Goal: Obtain resource: Download file/media

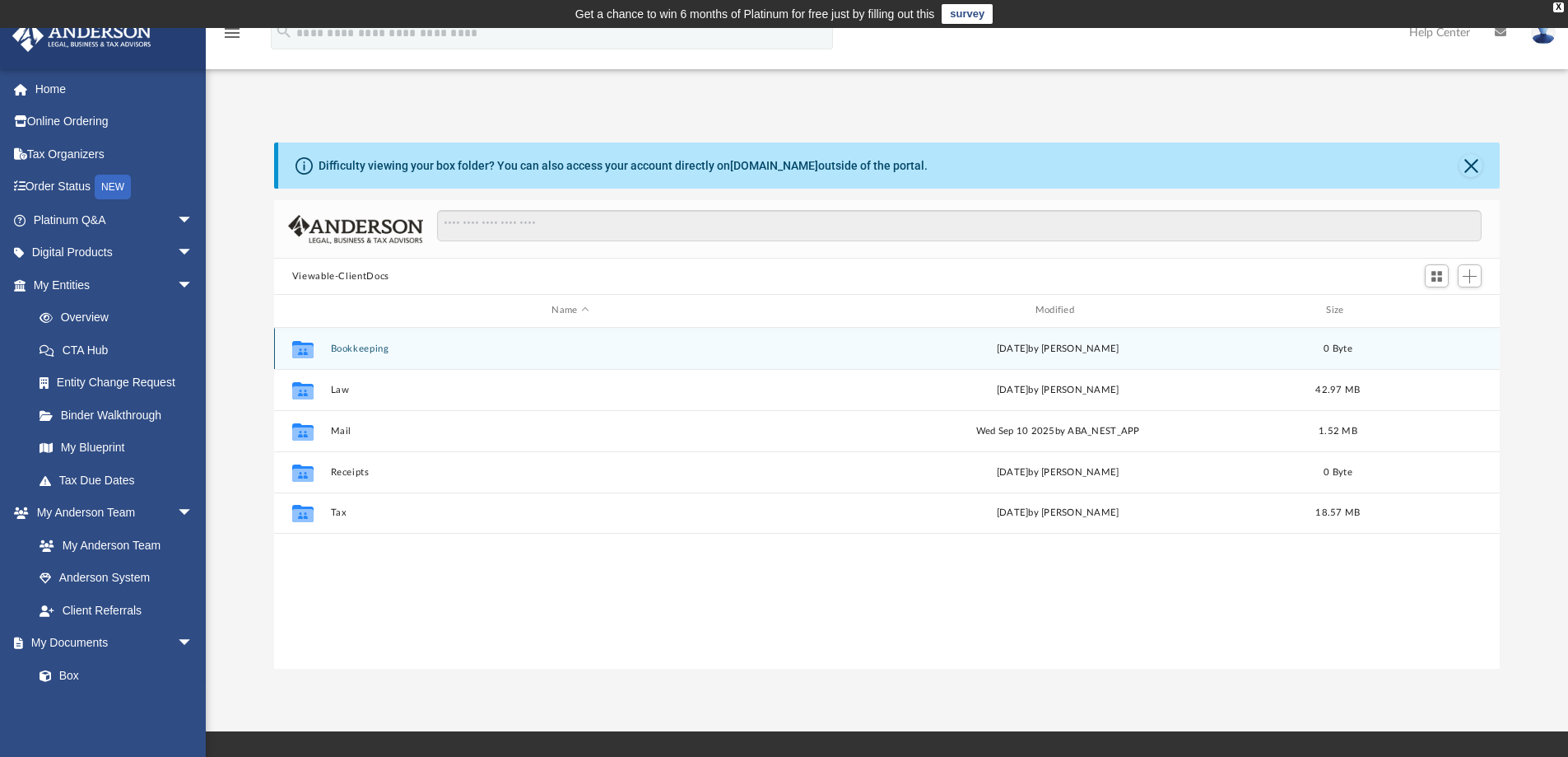
scroll to position [362, 1213]
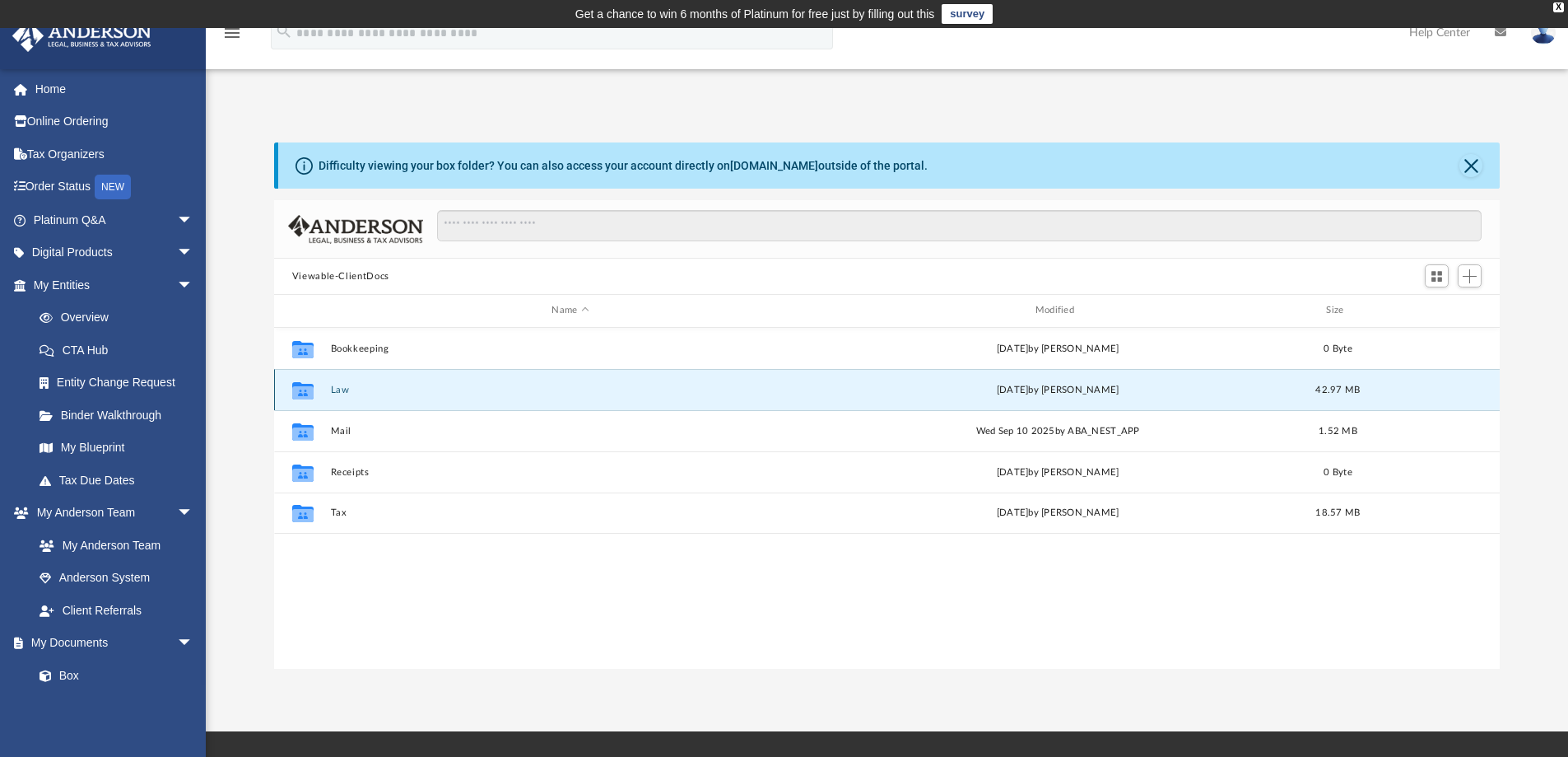
click at [343, 385] on button "Law" at bounding box center [569, 390] width 479 height 11
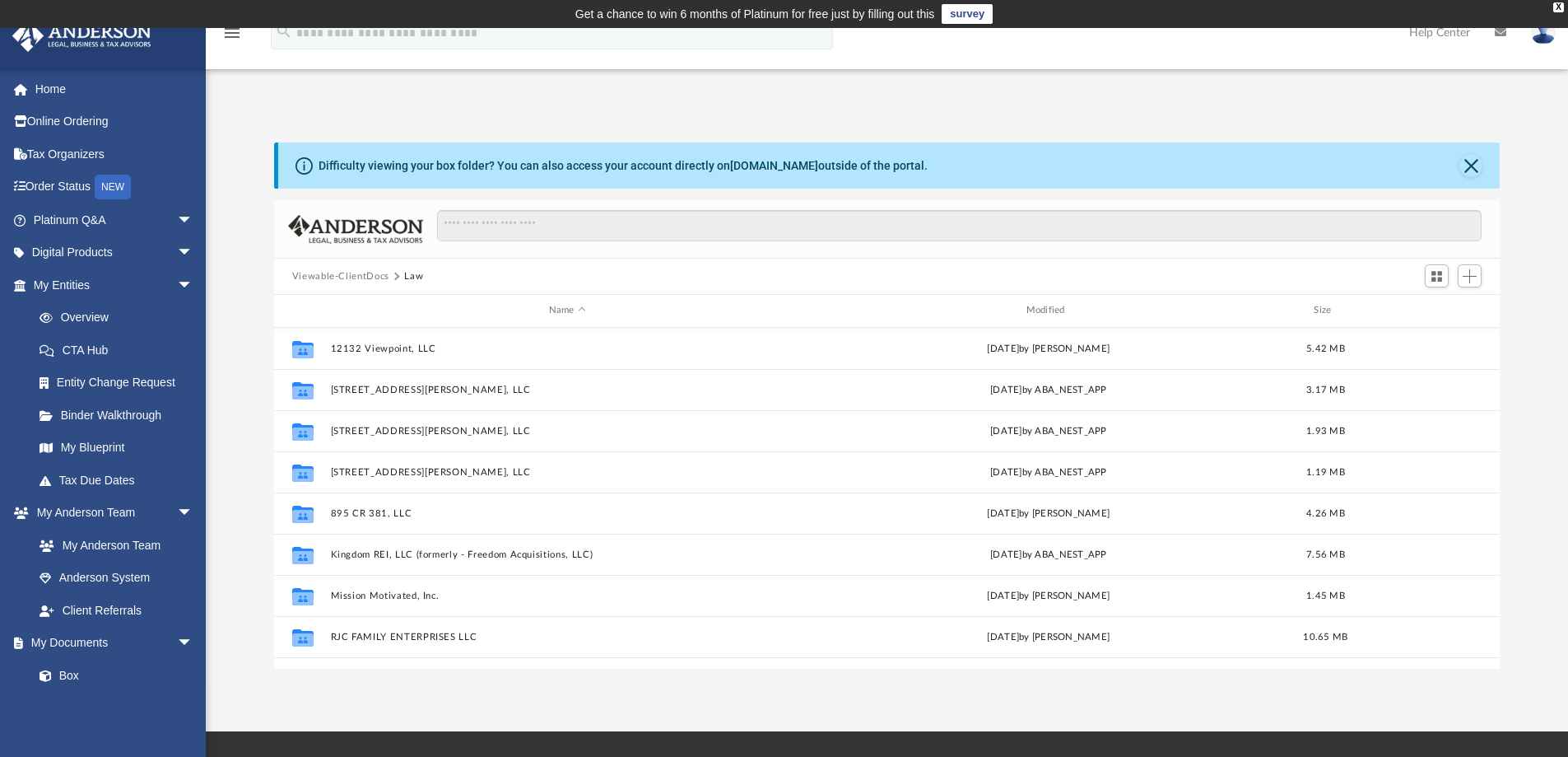
click at [412, 275] on button "Law" at bounding box center [414, 276] width 19 height 15
click at [316, 276] on button "Viewable-ClientDocs" at bounding box center [340, 276] width 97 height 15
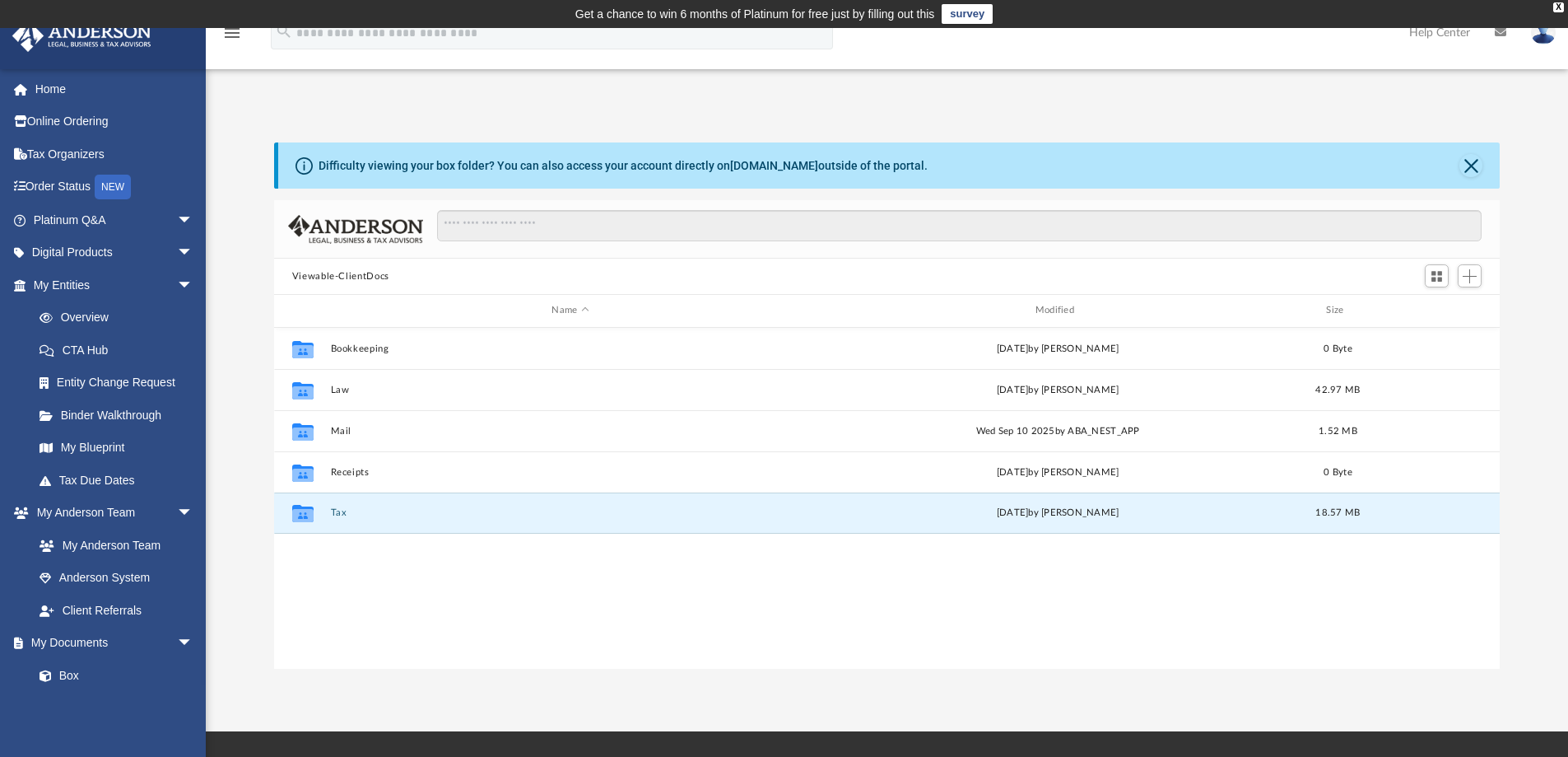
drag, startPoint x: 333, startPoint y: 513, endPoint x: 549, endPoint y: 479, distance: 218.7
click at [906, 660] on div "Collaborated Folder Bookkeeping [DATE] by [PERSON_NAME] 0 Byte Collaborated Fol…" at bounding box center [887, 497] width 1226 height 340
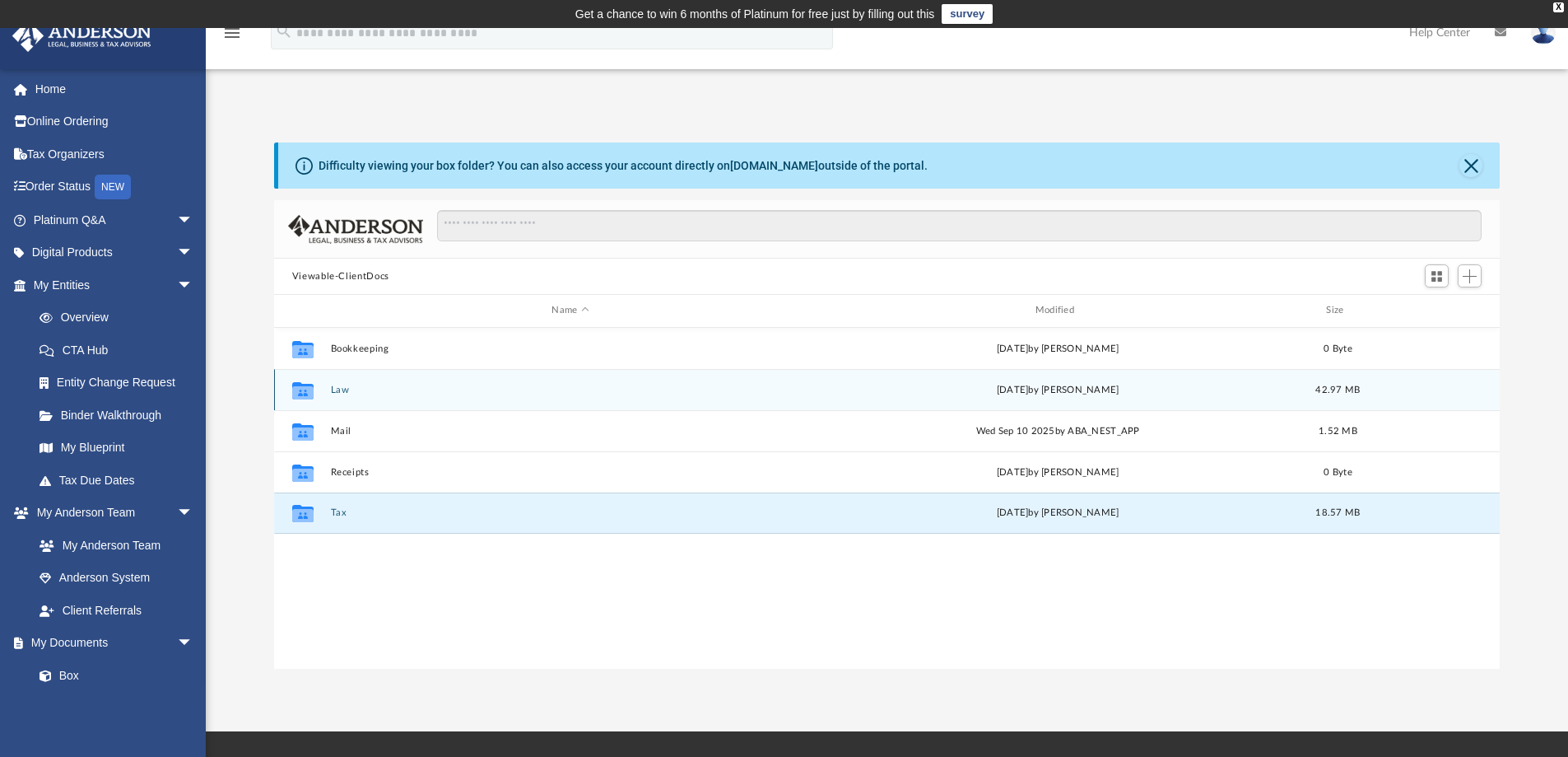
click at [347, 388] on button "Law" at bounding box center [569, 390] width 479 height 11
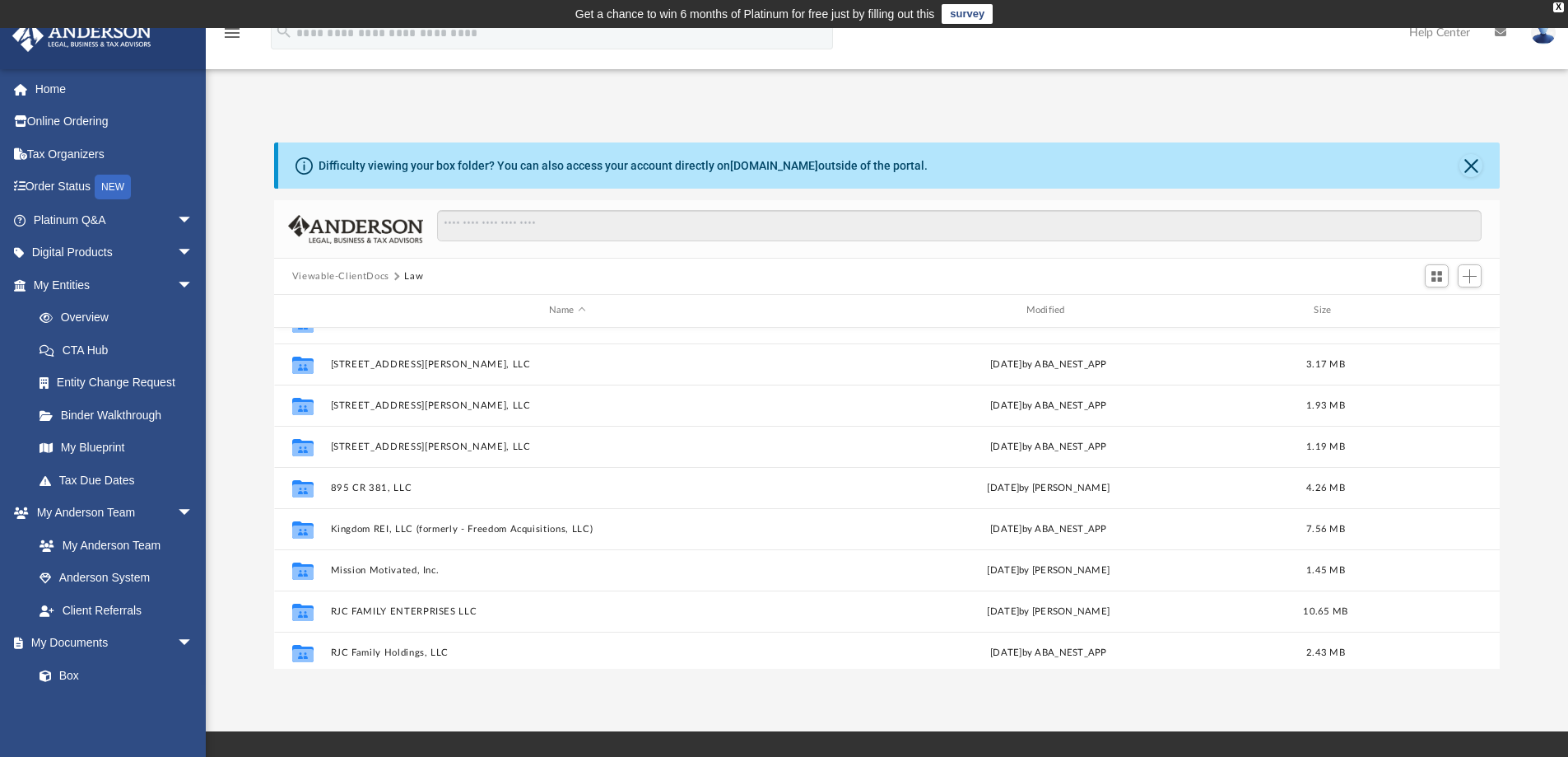
scroll to position [153, 0]
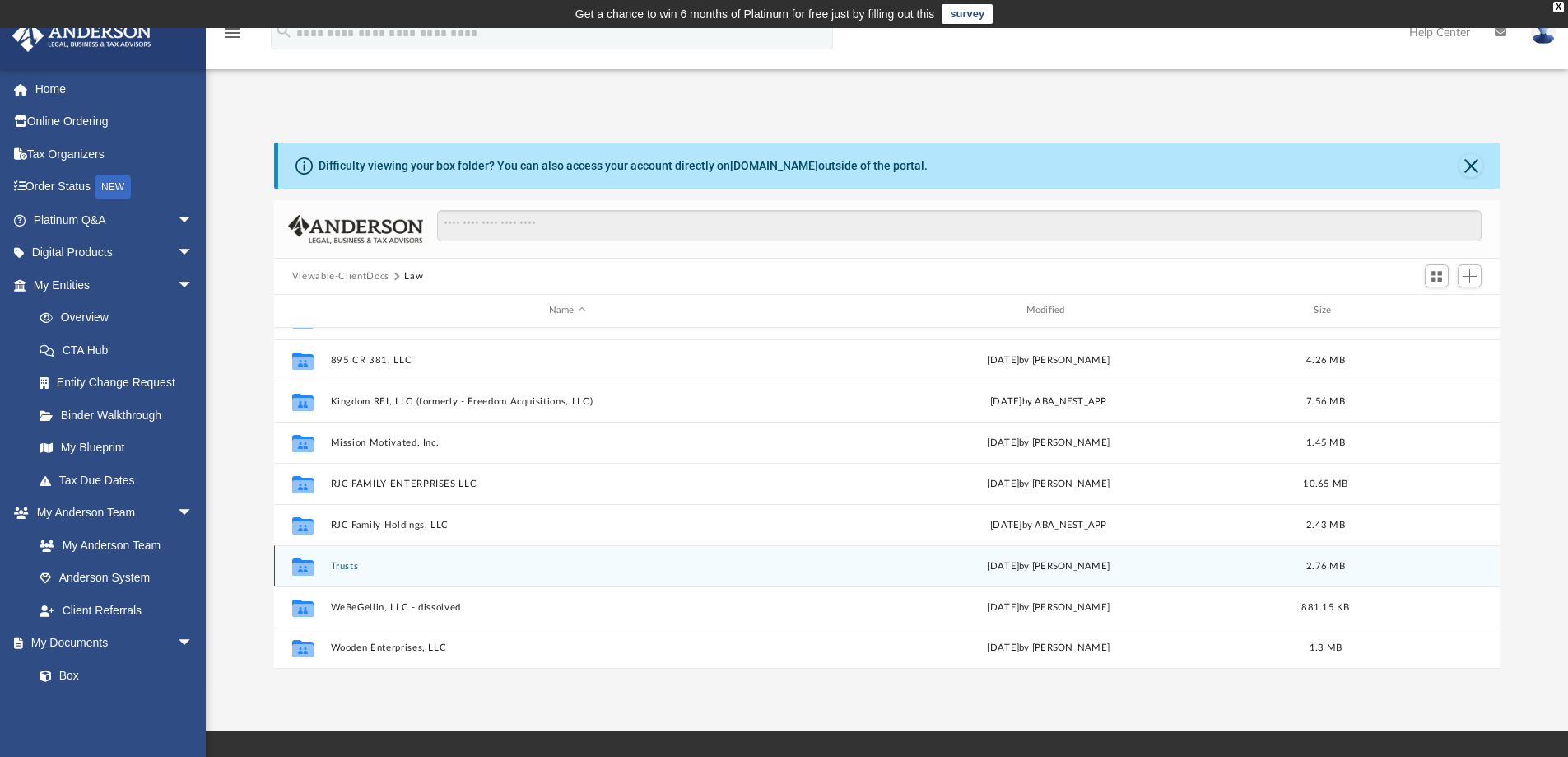
click at [336, 564] on button "Trusts" at bounding box center [567, 566] width 474 height 11
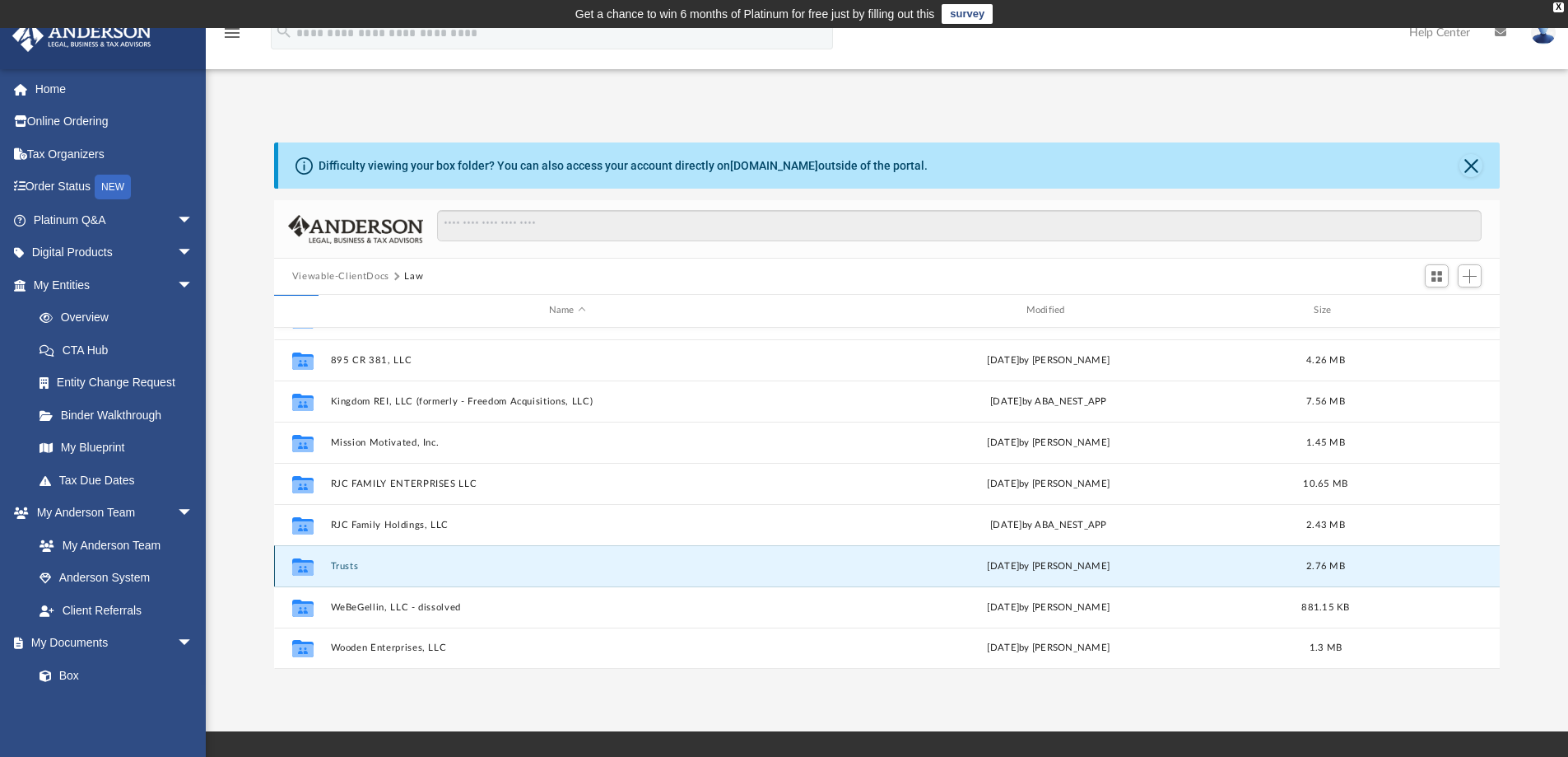
scroll to position [0, 0]
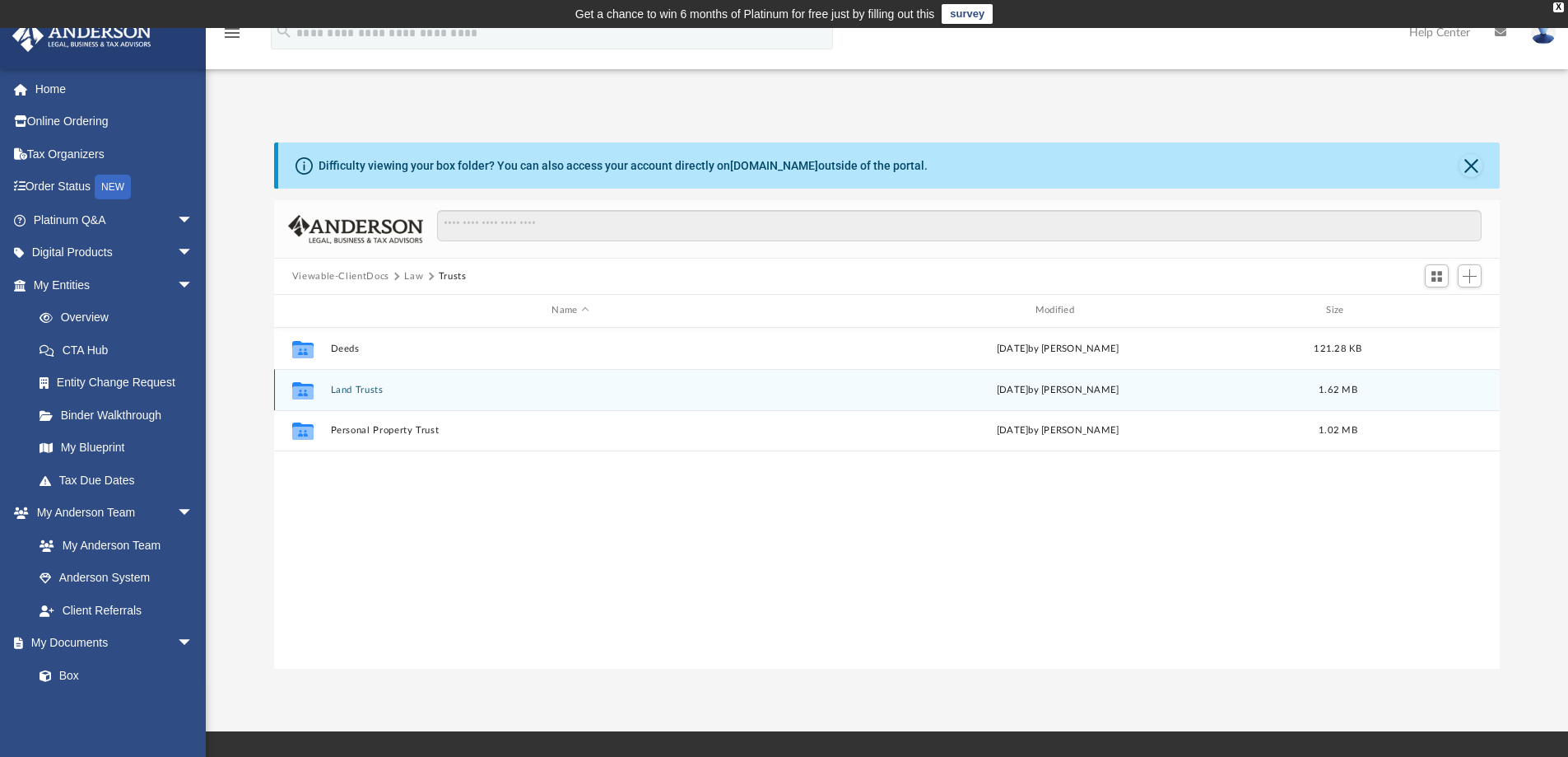
click at [359, 378] on div "Collaborated Folder Land Trusts [DATE] by [PERSON_NAME] 1.62 MB" at bounding box center [887, 390] width 1226 height 41
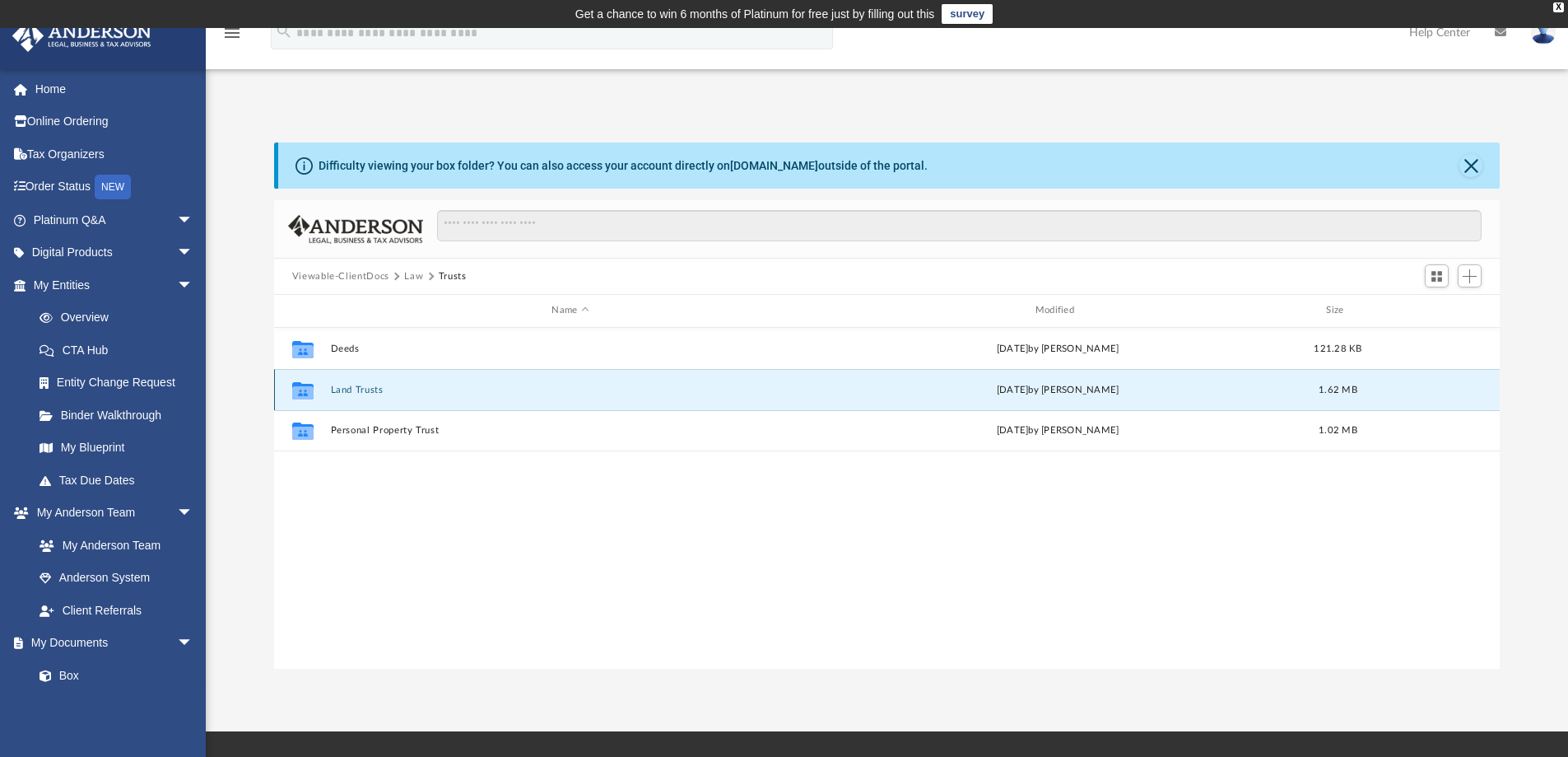
click at [360, 387] on button "Land Trusts" at bounding box center [569, 390] width 479 height 11
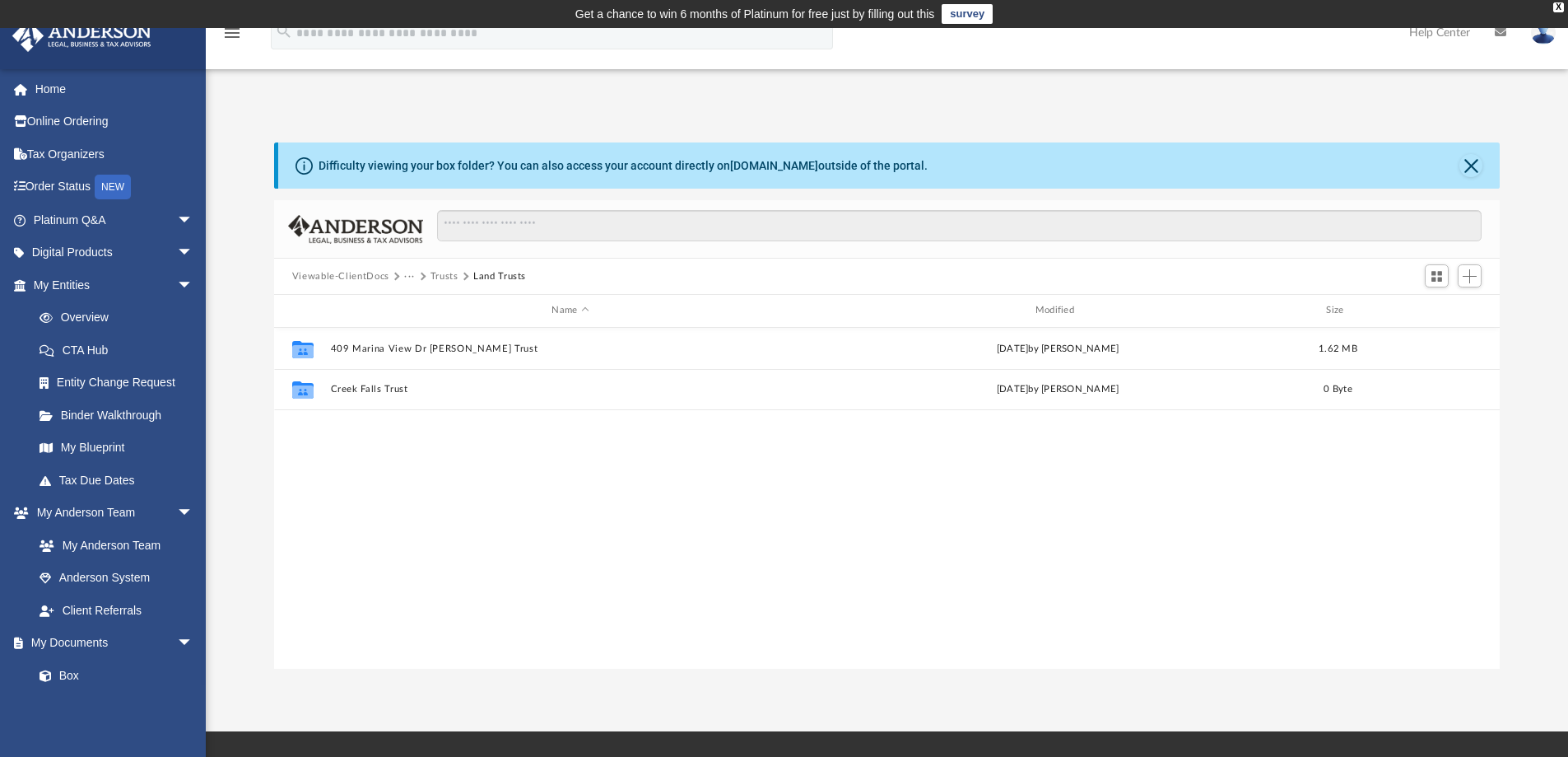
click at [435, 276] on button "Trusts" at bounding box center [444, 276] width 28 height 15
click at [412, 279] on button "Law" at bounding box center [414, 276] width 19 height 15
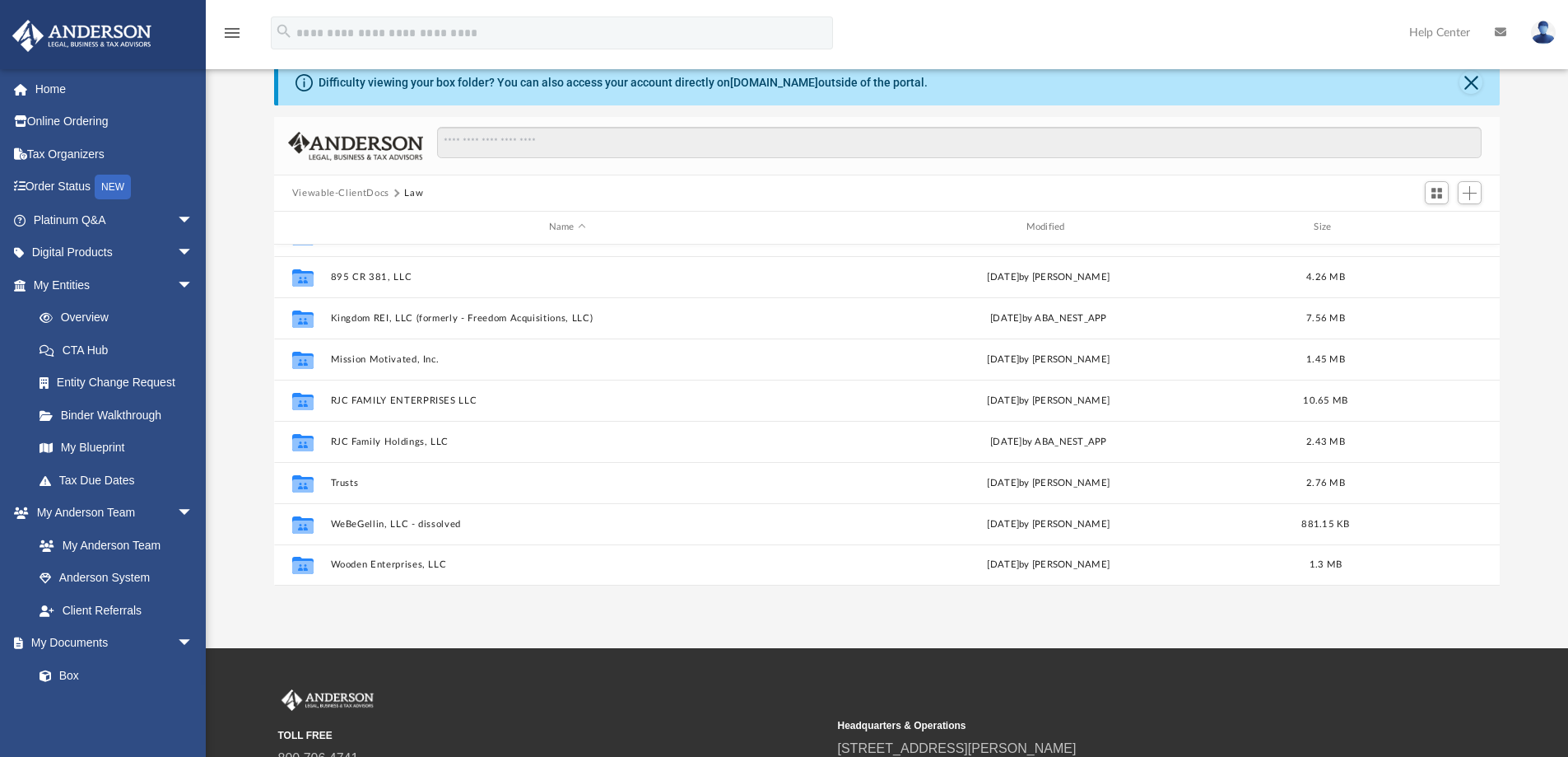
scroll to position [83, 0]
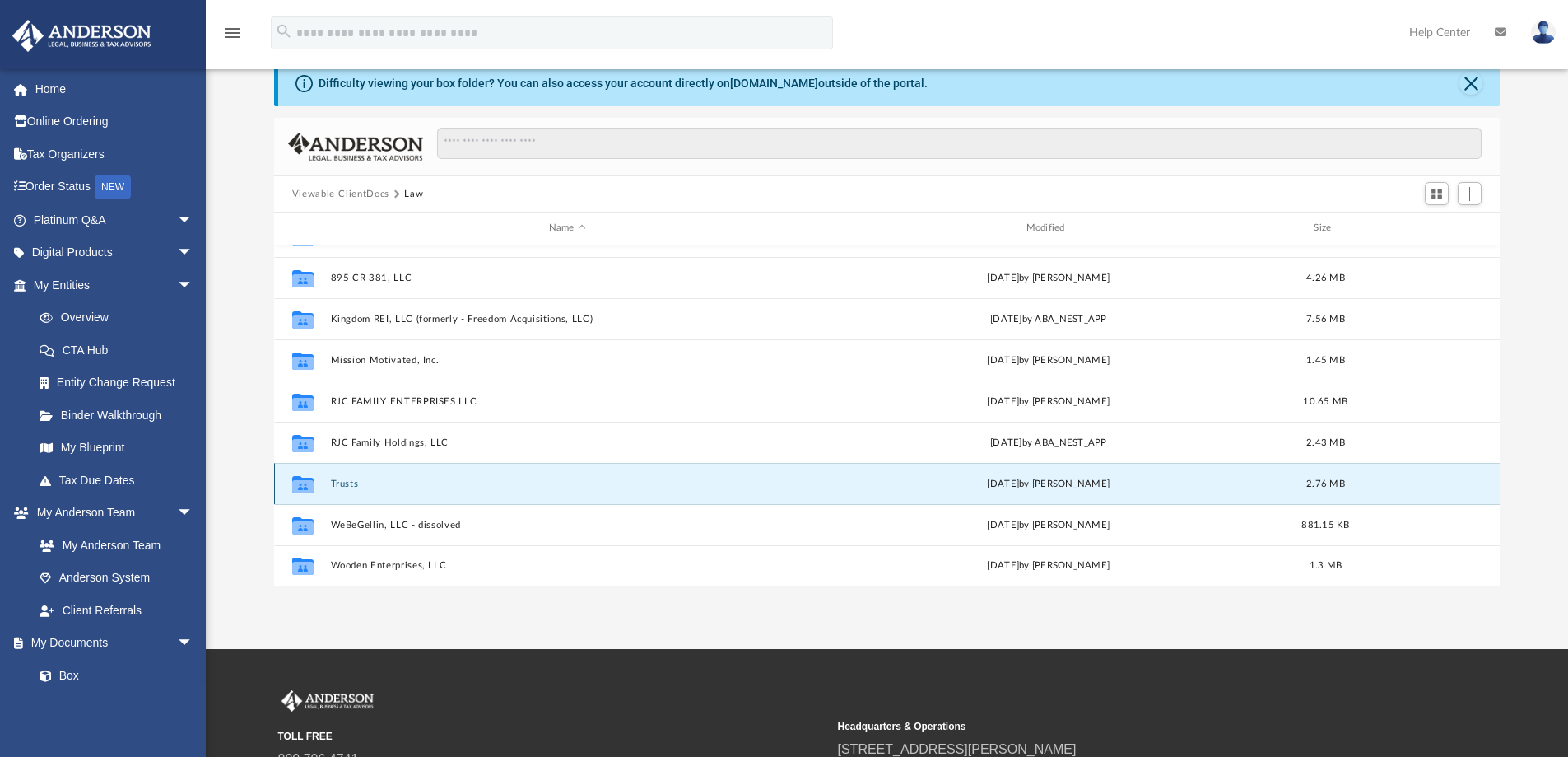
click at [347, 481] on button "Trusts" at bounding box center [567, 484] width 474 height 11
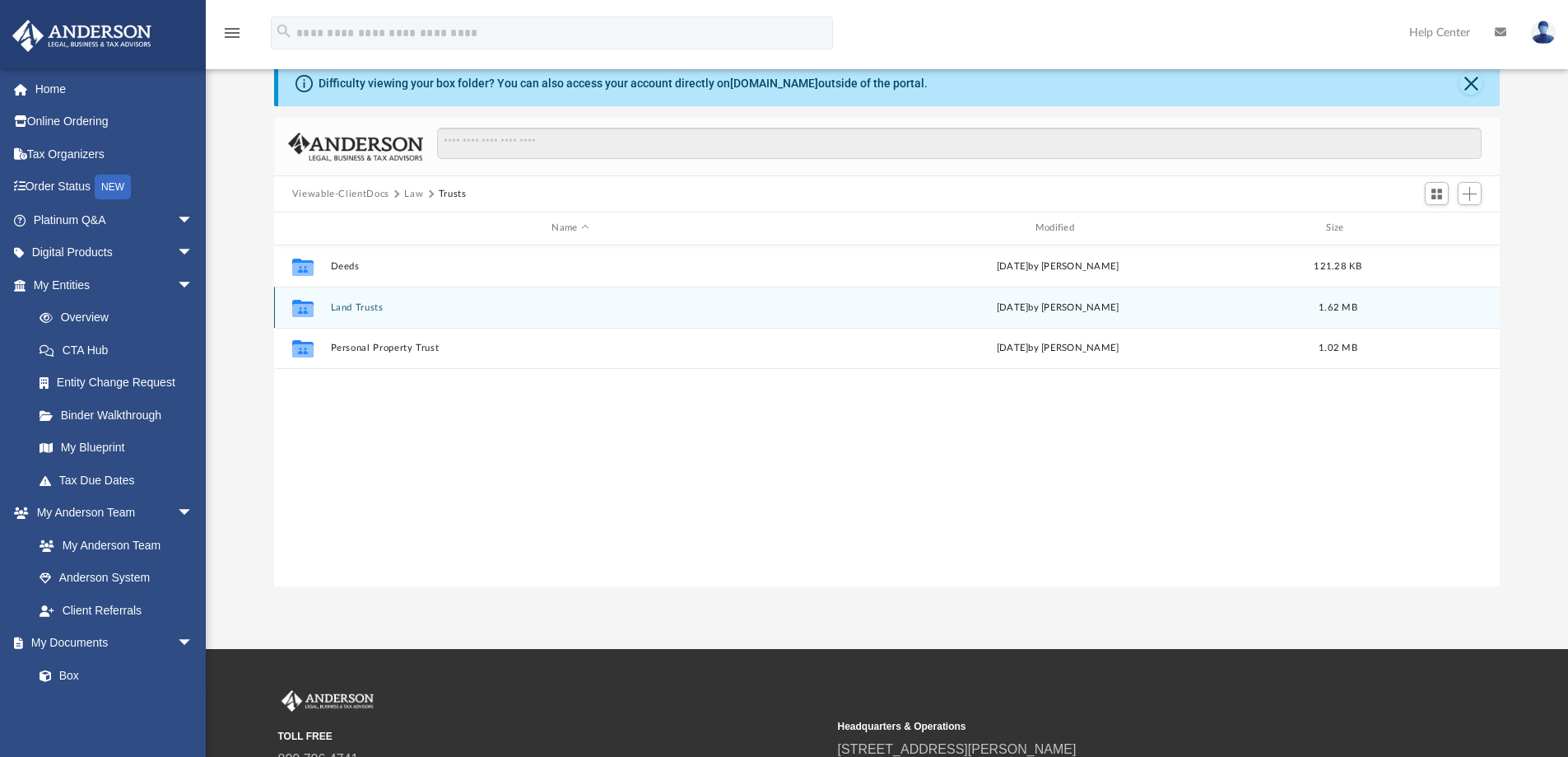
click at [371, 305] on button "Land Trusts" at bounding box center [569, 308] width 479 height 11
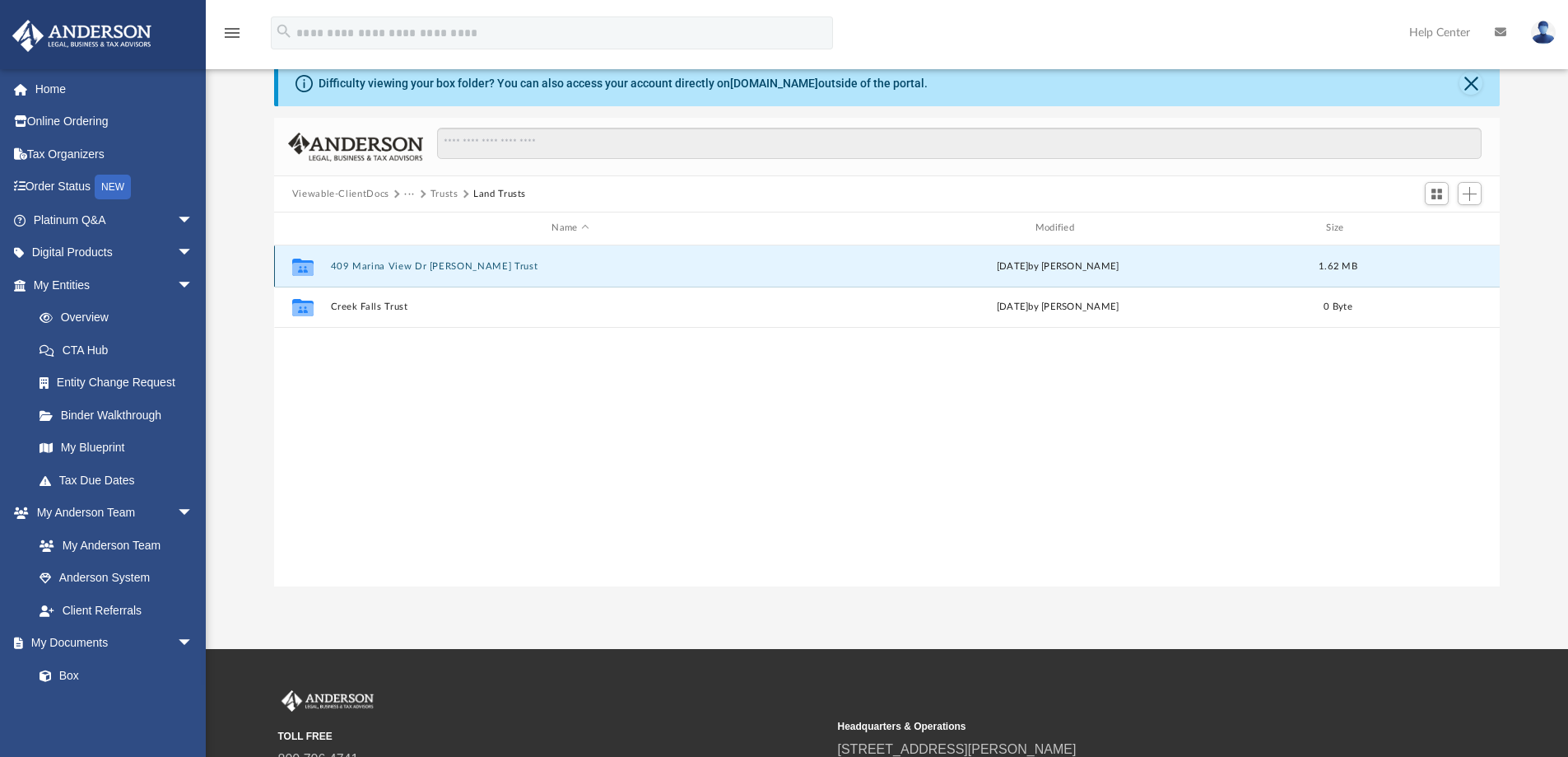
click at [504, 261] on button "409 Marina View Dr [PERSON_NAME] Trust" at bounding box center [569, 266] width 479 height 11
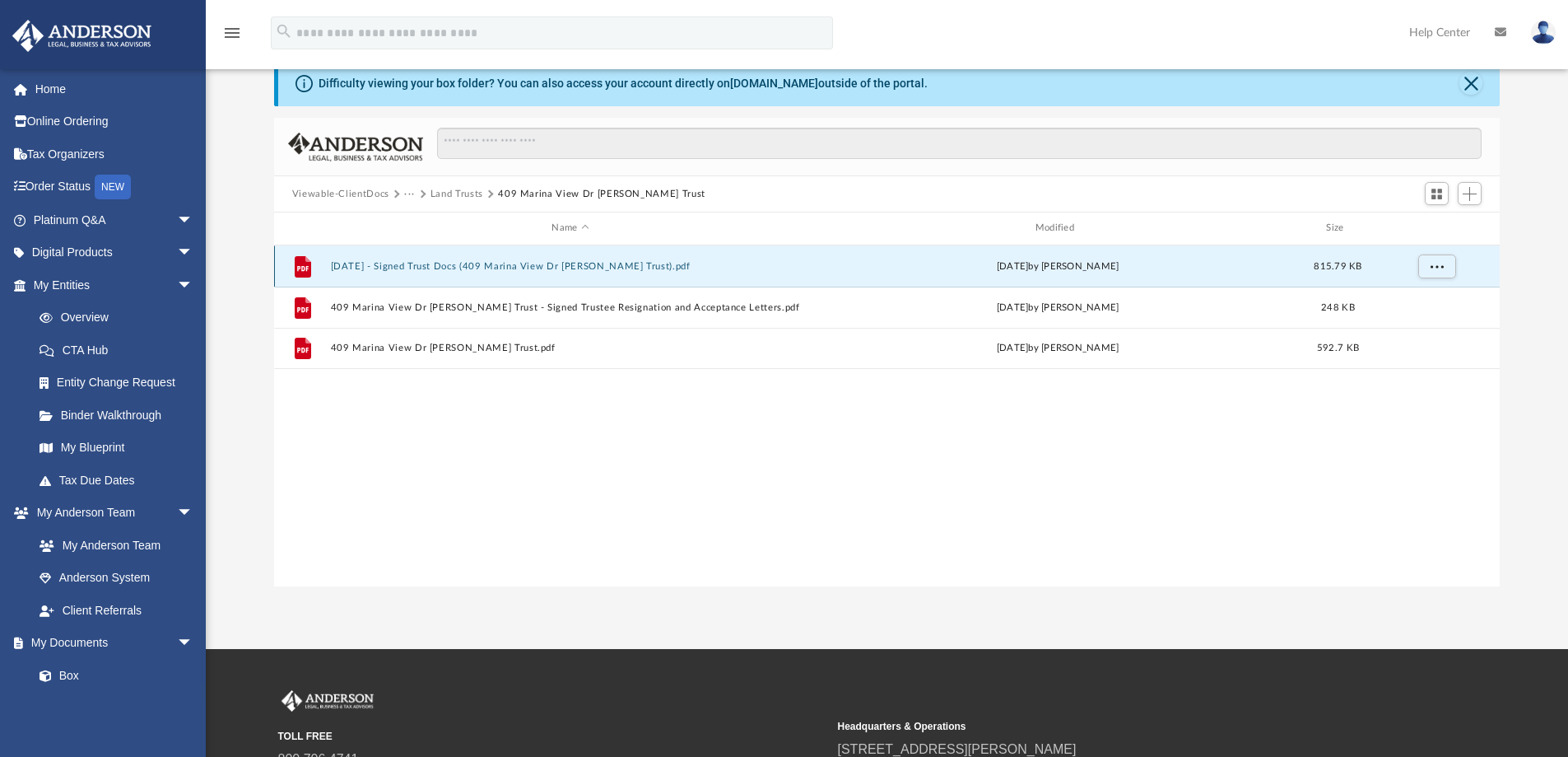
click at [444, 263] on button "[DATE] - Signed Trust Docs (409 Marina View Dr [PERSON_NAME] Trust).pdf" at bounding box center [569, 266] width 479 height 11
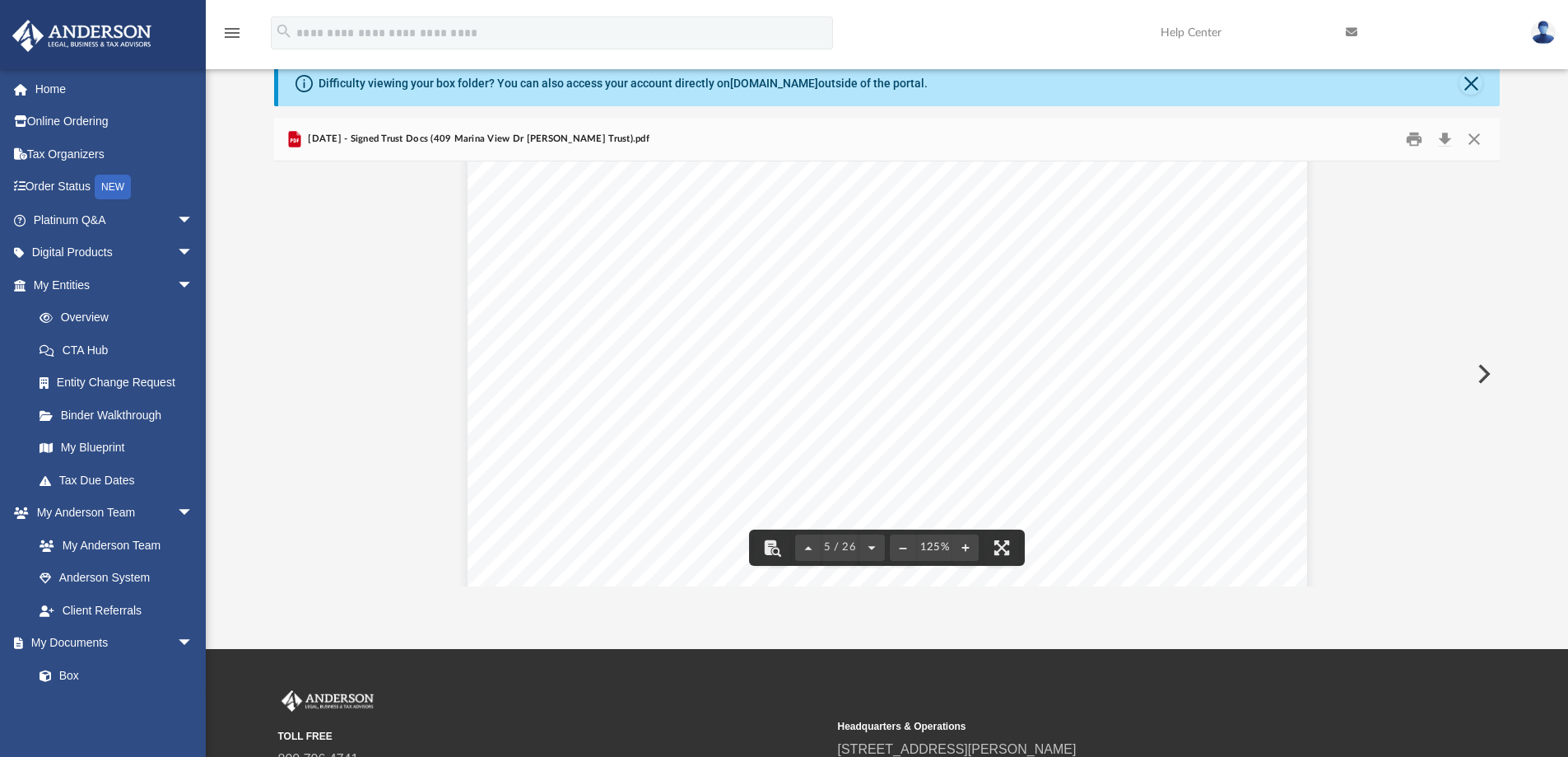
scroll to position [5516, 0]
click at [1408, 138] on button "Print" at bounding box center [1413, 140] width 32 height 26
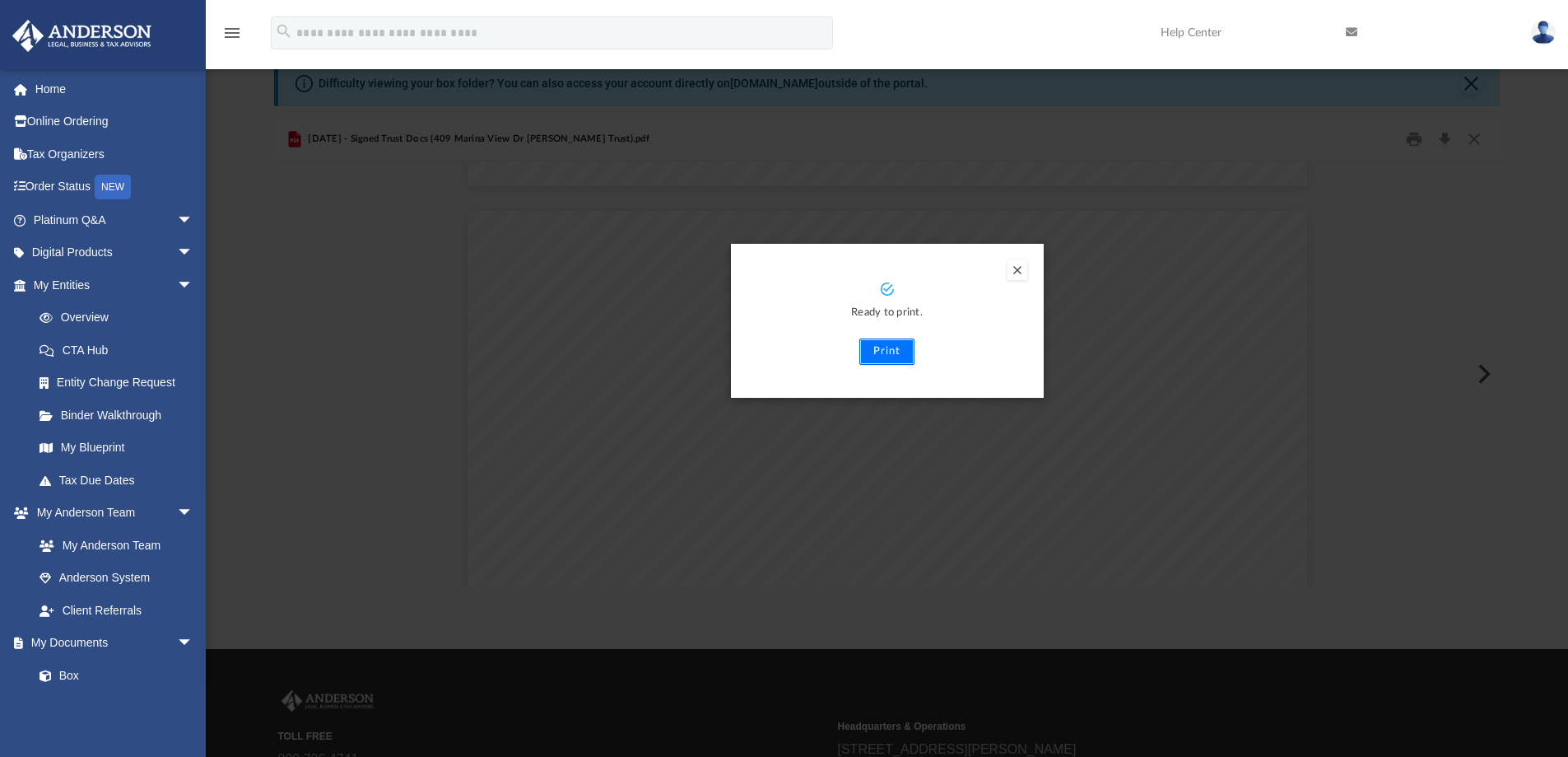
click at [896, 355] on button "Print" at bounding box center [886, 352] width 55 height 26
